Goal: Task Accomplishment & Management: Complete application form

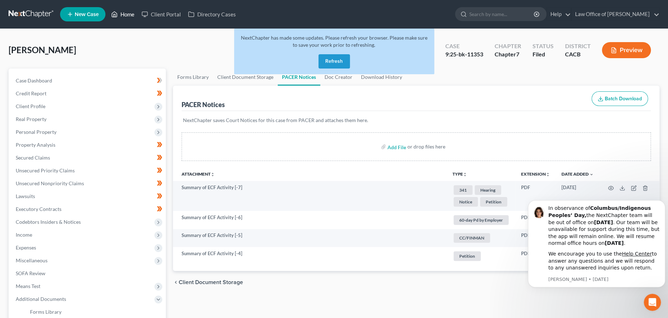
click at [125, 14] on link "Home" at bounding box center [123, 14] width 30 height 13
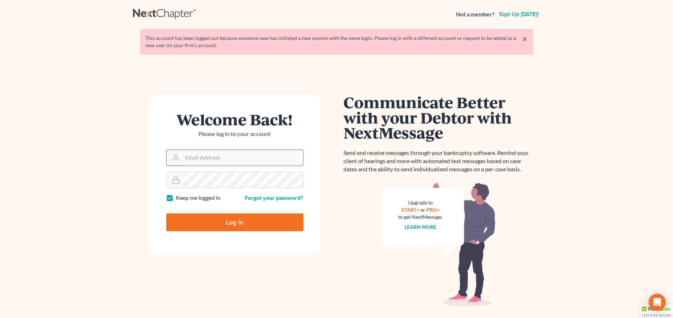
click at [220, 158] on input "Email Address" at bounding box center [243, 158] width 120 height 16
type input "[EMAIL_ADDRESS][DOMAIN_NAME]"
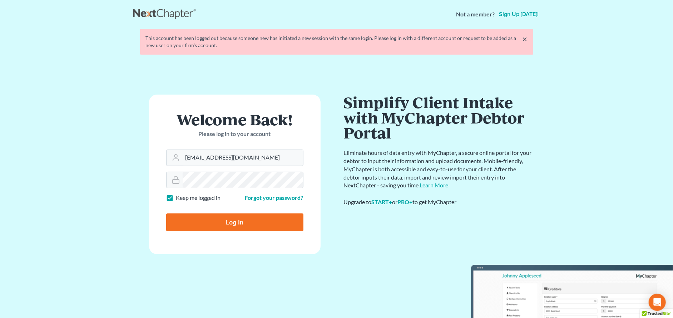
click at [257, 224] on input "Log In" at bounding box center [234, 223] width 137 height 18
type input "Thinking..."
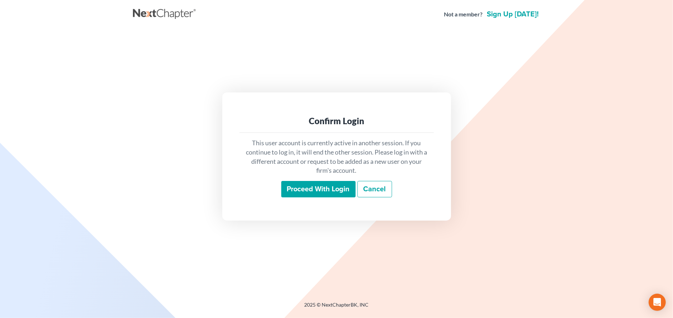
click at [315, 187] on input "Proceed with login" at bounding box center [318, 189] width 74 height 16
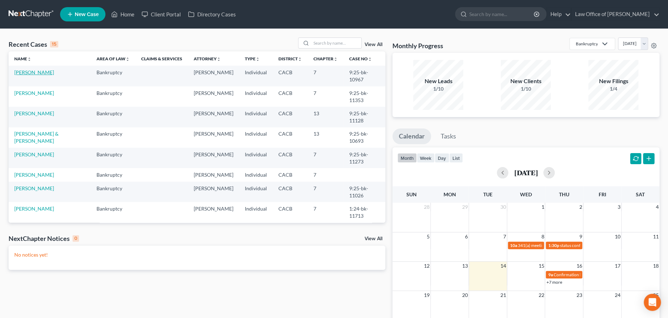
click at [39, 72] on link "[PERSON_NAME]" at bounding box center [34, 72] width 40 height 6
select select "3"
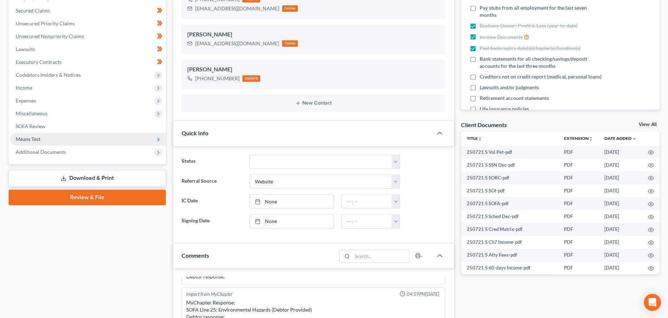
scroll to position [143, 0]
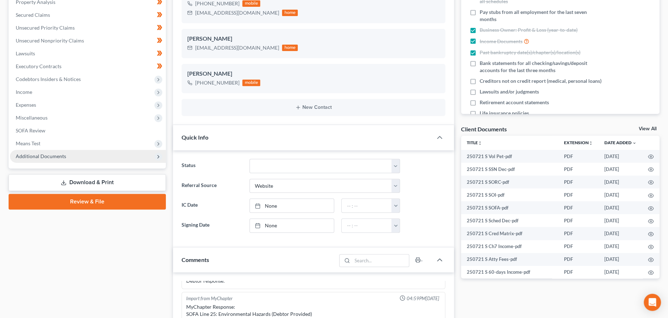
click at [74, 156] on span "Additional Documents" at bounding box center [88, 156] width 156 height 13
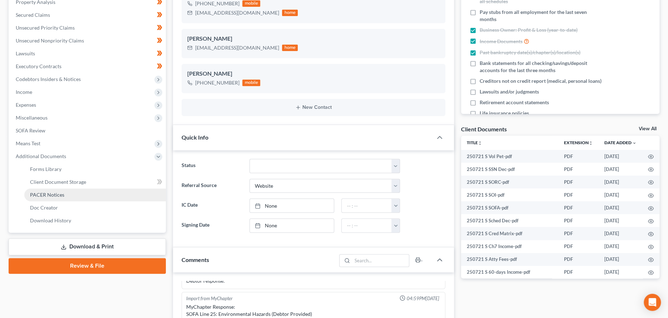
click at [70, 193] on link "PACER Notices" at bounding box center [95, 195] width 142 height 13
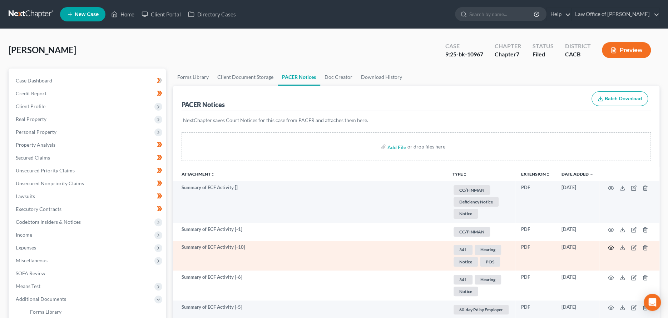
click at [610, 248] on icon "button" at bounding box center [611, 248] width 6 height 6
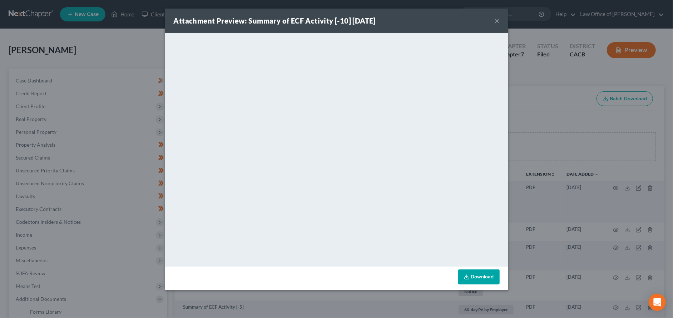
click at [498, 20] on button "×" at bounding box center [497, 20] width 5 height 9
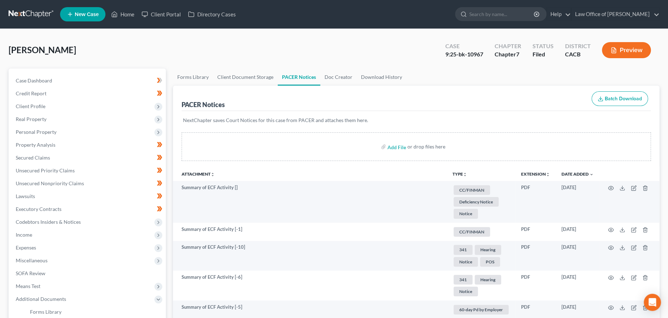
select select "3"
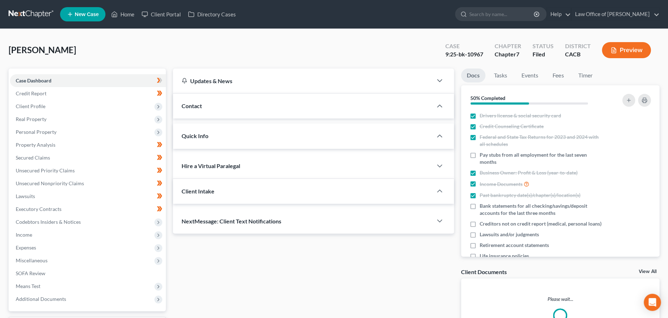
scroll to position [125, 0]
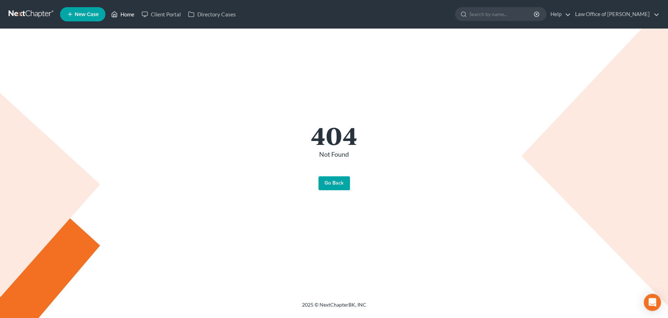
click at [125, 16] on link "Home" at bounding box center [123, 14] width 30 height 13
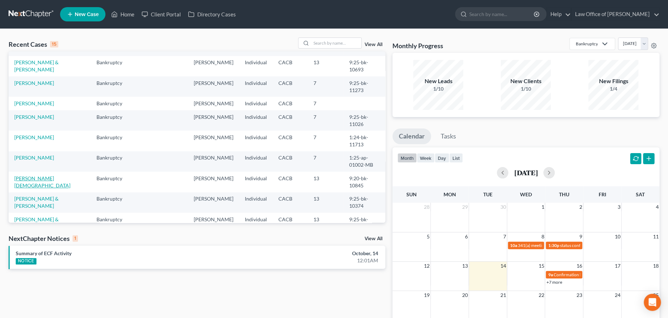
scroll to position [107, 0]
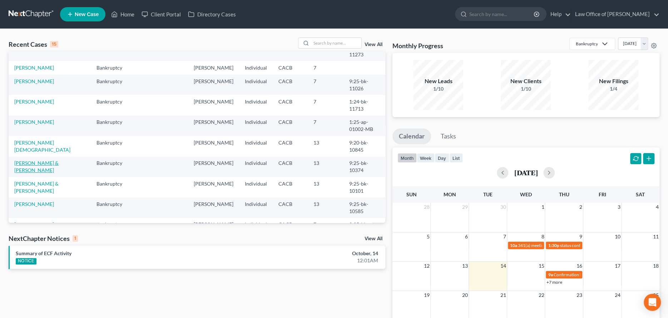
click at [34, 170] on link "[PERSON_NAME] & [PERSON_NAME]" at bounding box center [36, 166] width 44 height 13
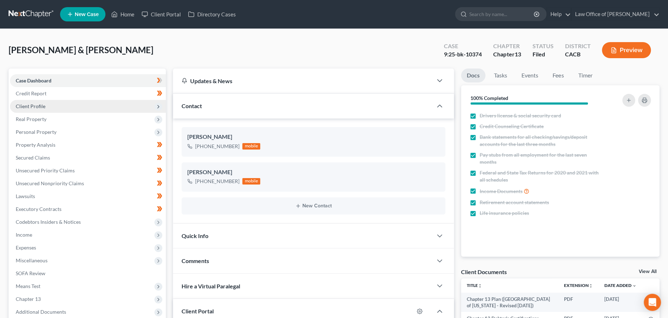
click at [112, 108] on span "Client Profile" at bounding box center [88, 106] width 156 height 13
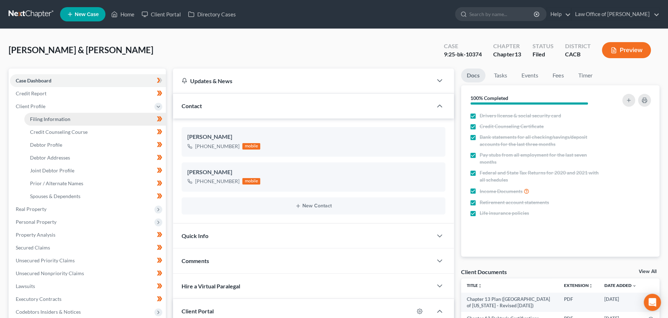
click at [116, 122] on link "Filing Information" at bounding box center [95, 119] width 142 height 13
select select "1"
select select "3"
select select "4"
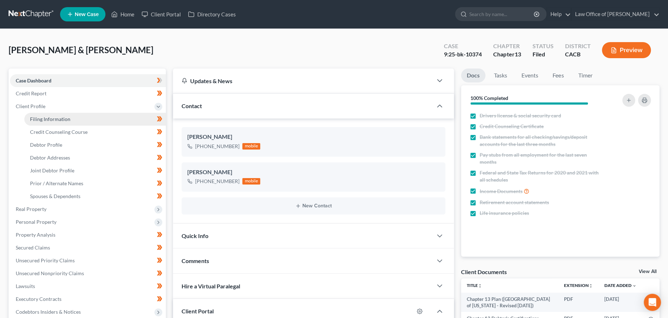
select select "1"
